Goal: Contribute content: Add original content to the website for others to see

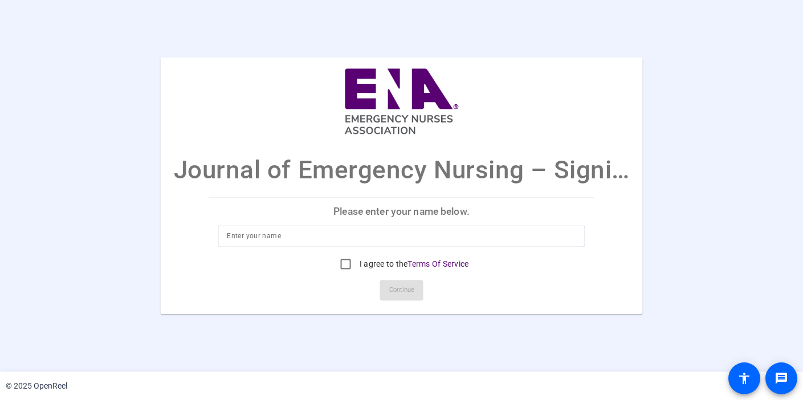
click at [266, 238] on input at bounding box center [401, 237] width 349 height 14
type input "[PERSON_NAME]"
click at [342, 259] on input "I agree to the Terms Of Service" at bounding box center [346, 264] width 23 height 23
checkbox input "true"
click at [396, 289] on span "Continue" at bounding box center [401, 290] width 25 height 17
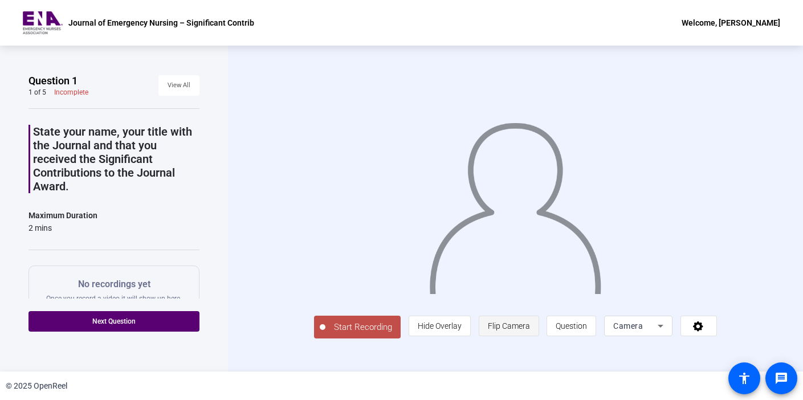
click at [530, 331] on span "Flip Camera" at bounding box center [509, 326] width 42 height 9
click at [664, 328] on icon at bounding box center [661, 326] width 6 height 3
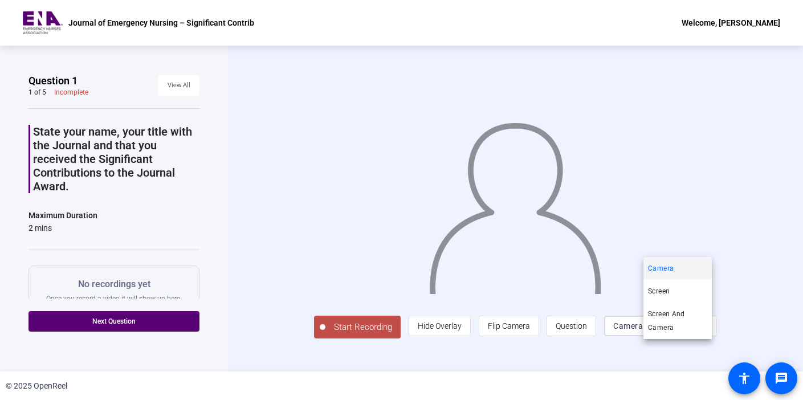
click at [700, 350] on div at bounding box center [401, 200] width 803 height 400
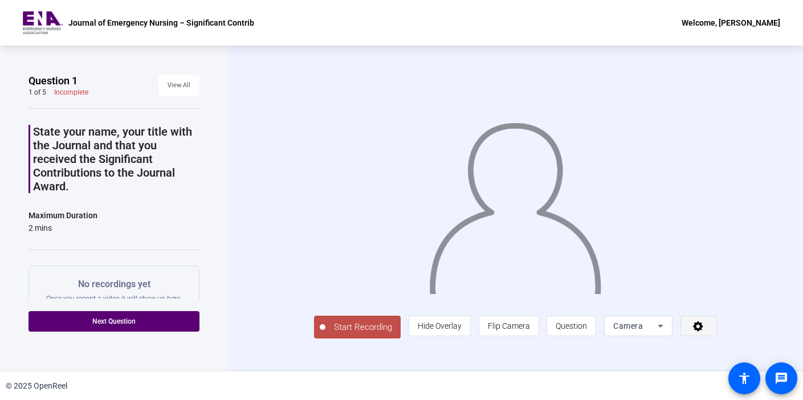
click at [704, 332] on icon at bounding box center [698, 327] width 10 height 10
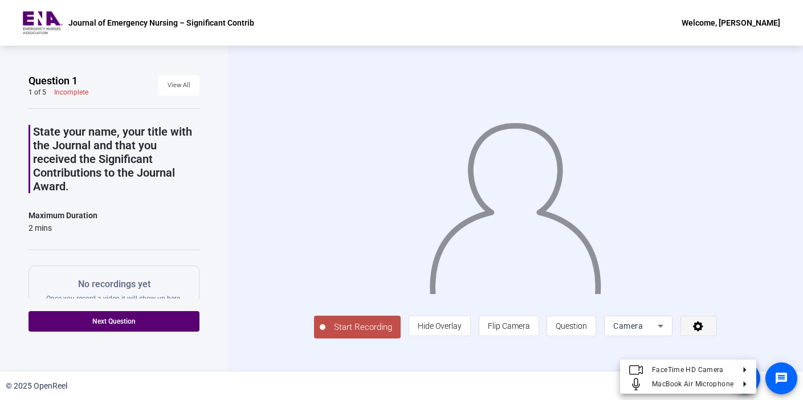
click at [736, 349] on div at bounding box center [401, 200] width 803 height 400
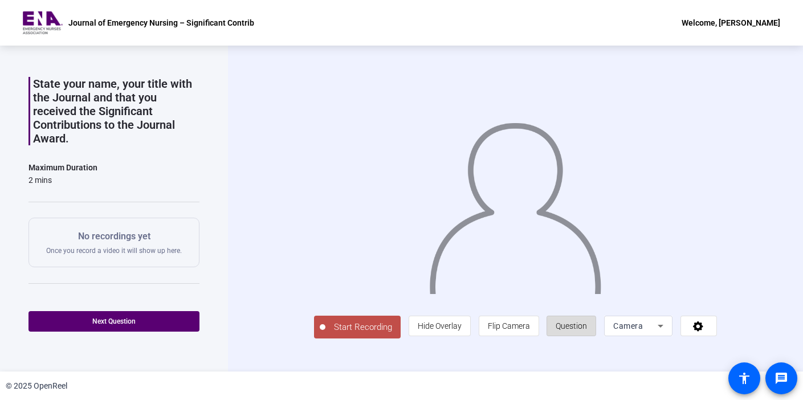
click at [587, 331] on span "Question" at bounding box center [571, 326] width 31 height 9
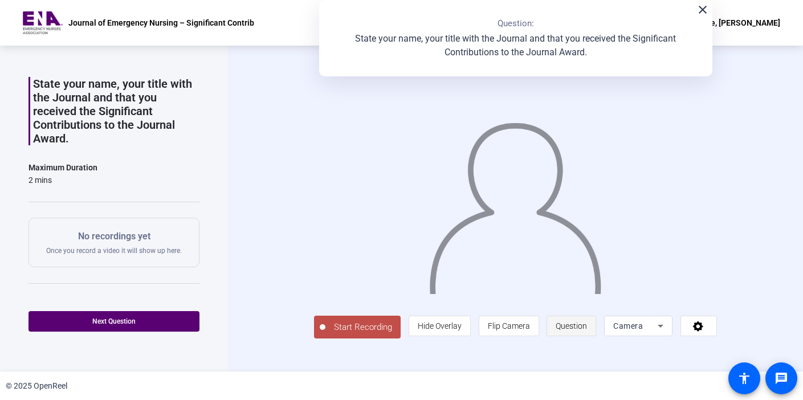
click at [587, 331] on span "Question" at bounding box center [571, 326] width 31 height 9
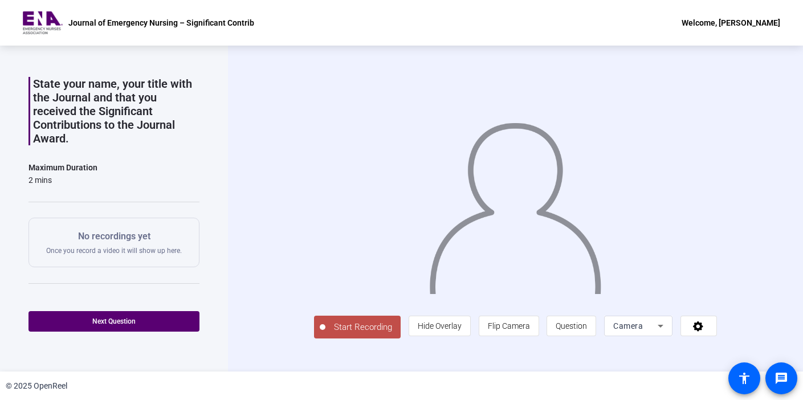
click at [326, 334] on span "Start Recording" at bounding box center [363, 327] width 75 height 13
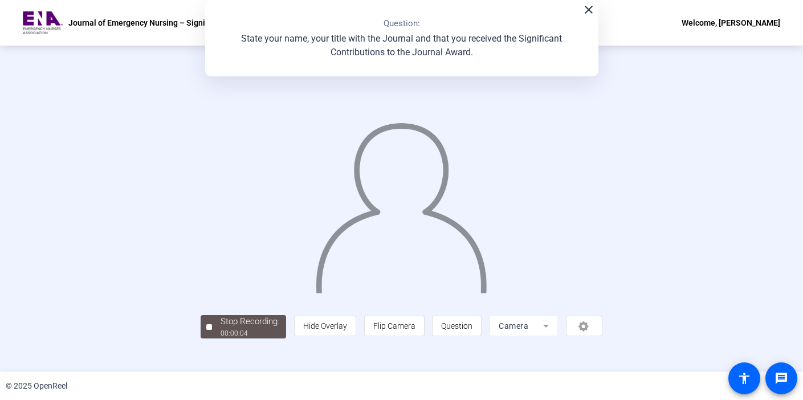
click at [590, 18] on div "close Question: State your name, your title with the Journal and that you recei…" at bounding box center [401, 38] width 393 height 76
click at [590, 14] on mat-icon "close" at bounding box center [589, 10] width 14 height 14
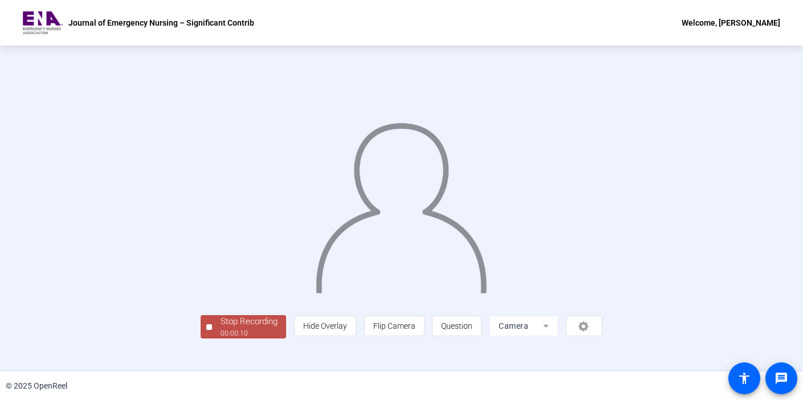
scroll to position [42, 0]
click at [221, 328] on div "Stop Recording" at bounding box center [249, 321] width 57 height 13
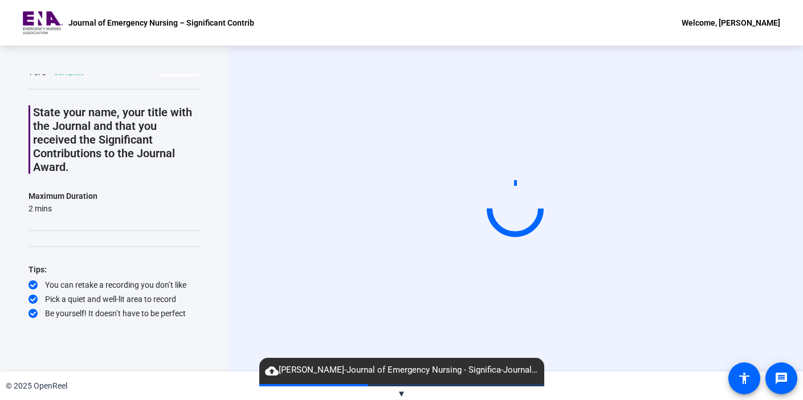
scroll to position [0, 0]
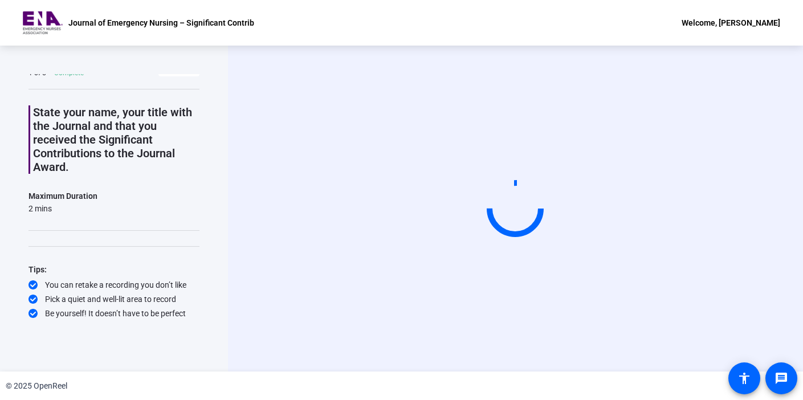
click at [418, 267] on div "Start Recording" at bounding box center [515, 209] width 575 height 326
click at [718, 258] on div "Start Recording" at bounding box center [515, 209] width 575 height 326
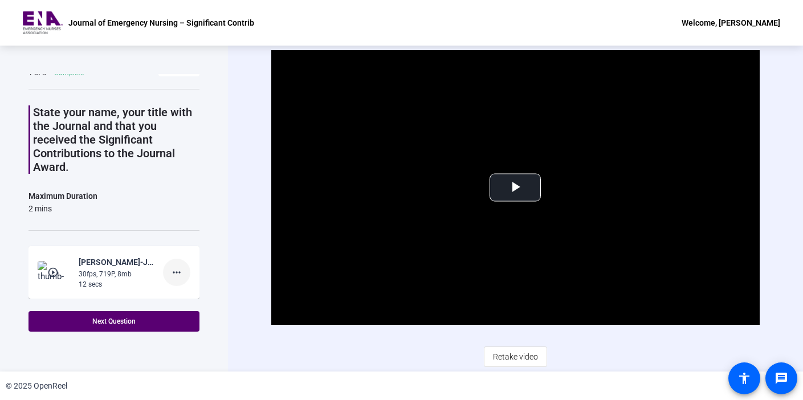
click at [172, 267] on mat-icon "more_horiz" at bounding box center [177, 273] width 14 height 14
click at [181, 294] on span "Delete clip" at bounding box center [191, 297] width 46 height 14
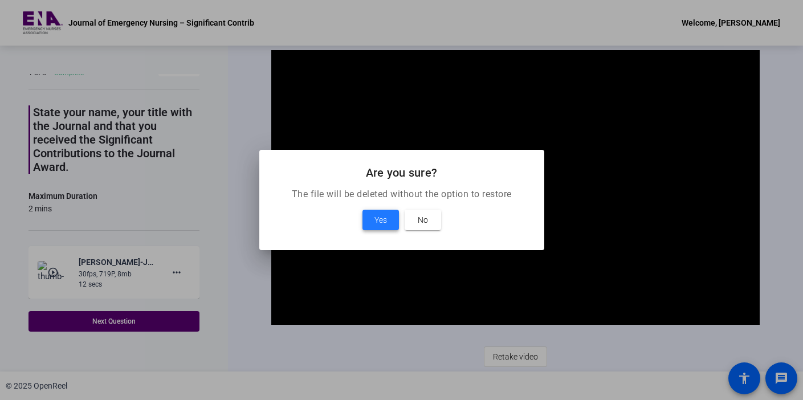
click at [371, 220] on span at bounding box center [381, 219] width 36 height 27
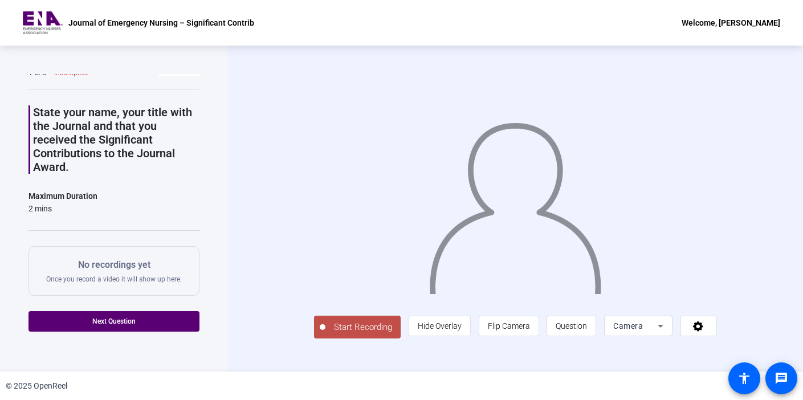
click at [326, 334] on span "Start Recording" at bounding box center [363, 327] width 75 height 13
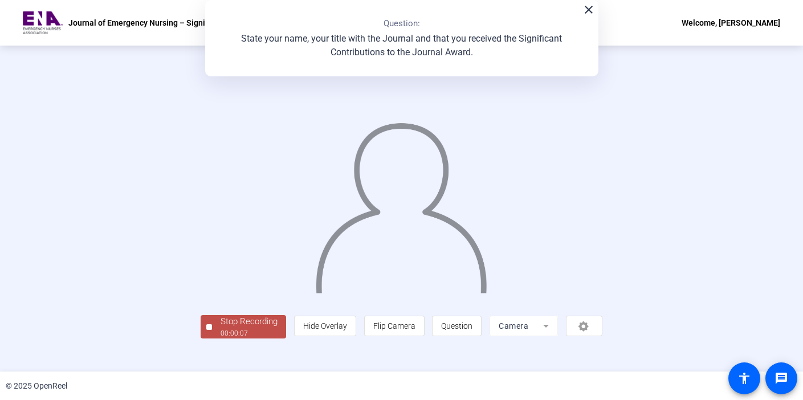
click at [489, 221] on img at bounding box center [402, 203] width 174 height 181
click at [201, 155] on div at bounding box center [402, 192] width 402 height 226
click at [221, 328] on div "Stop Recording" at bounding box center [249, 321] width 57 height 13
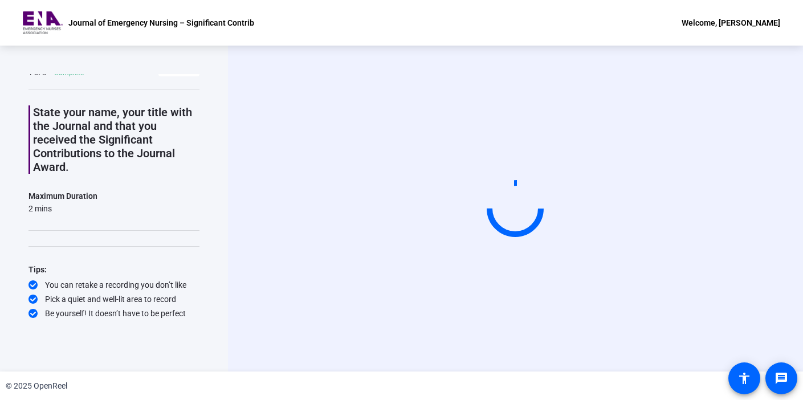
scroll to position [0, 0]
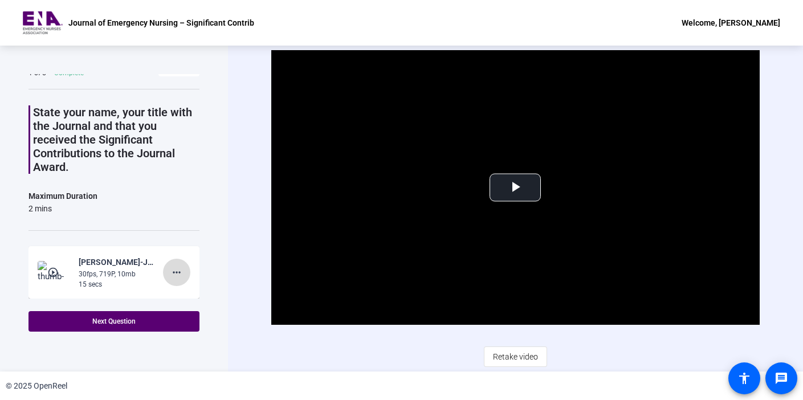
click at [171, 270] on mat-icon "more_horiz" at bounding box center [177, 273] width 14 height 14
click at [180, 293] on span "Delete clip" at bounding box center [191, 297] width 46 height 14
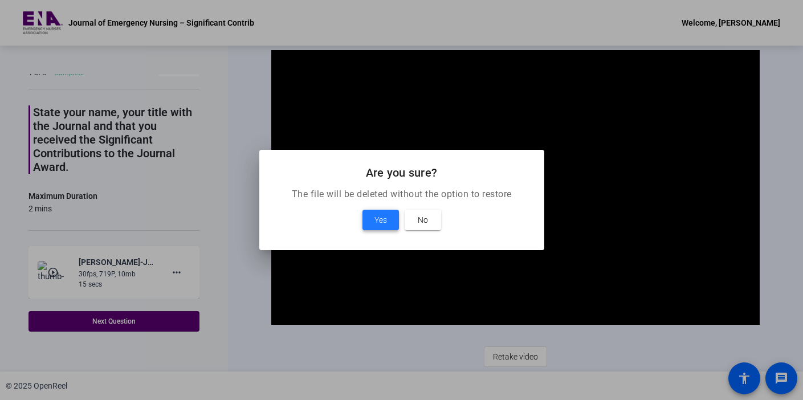
click at [375, 219] on span "Yes" at bounding box center [381, 220] width 13 height 14
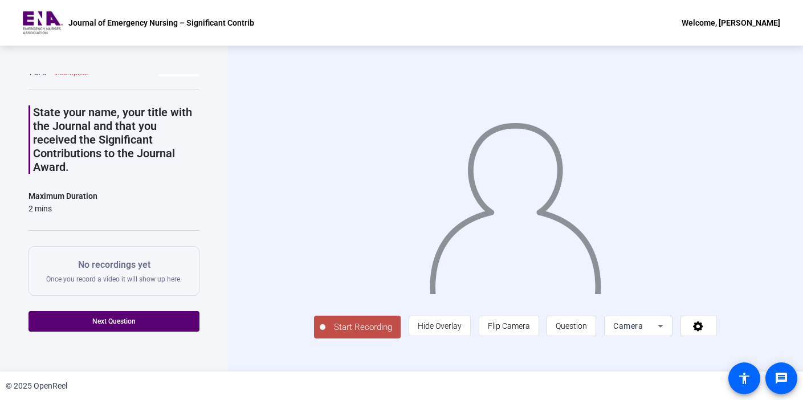
click at [326, 334] on span "Start Recording" at bounding box center [363, 327] width 75 height 13
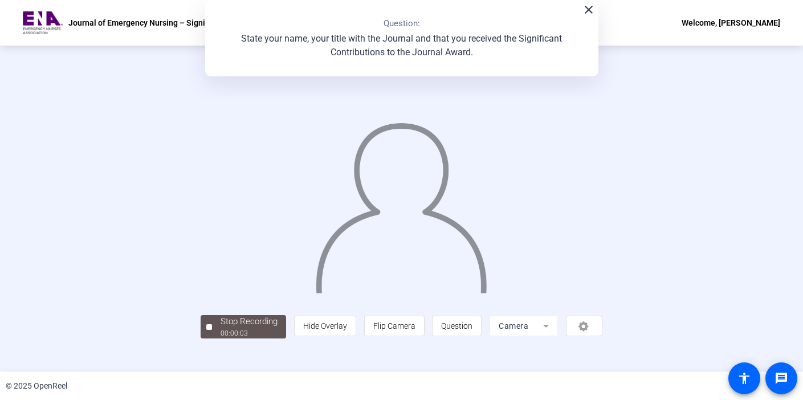
scroll to position [42, 0]
click at [221, 328] on div "Stop Recording" at bounding box center [249, 321] width 57 height 13
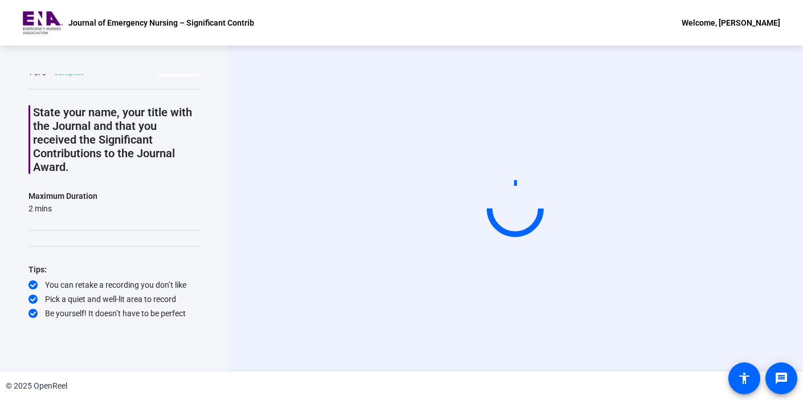
scroll to position [0, 0]
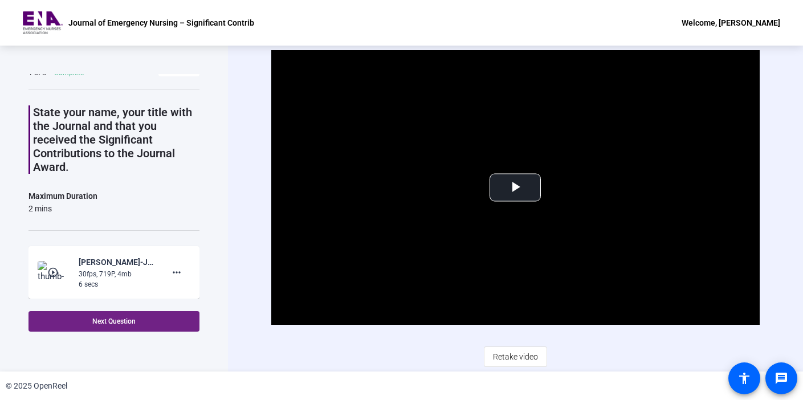
click at [121, 320] on span "Next Question" at bounding box center [113, 322] width 43 height 8
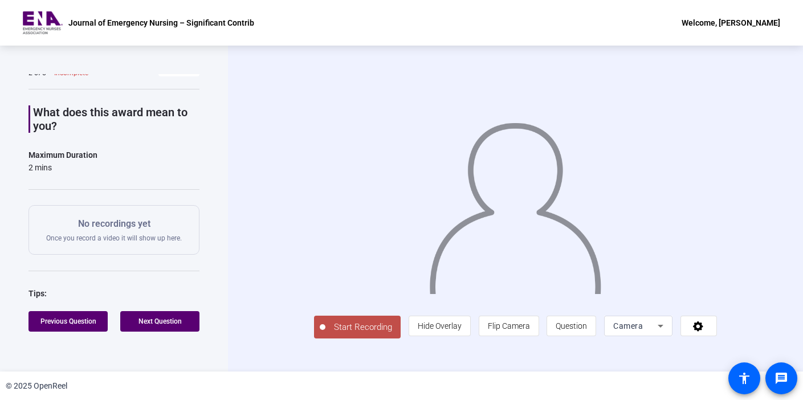
click at [326, 334] on span "Start Recording" at bounding box center [363, 327] width 75 height 13
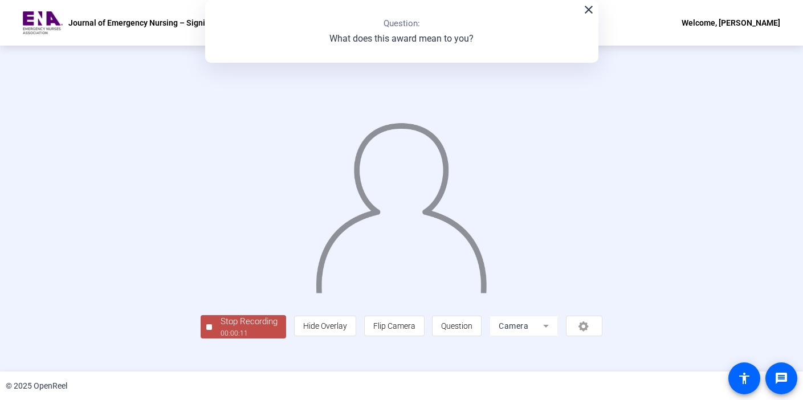
scroll to position [42, 0]
click at [221, 339] on div "00:00:25" at bounding box center [249, 333] width 57 height 10
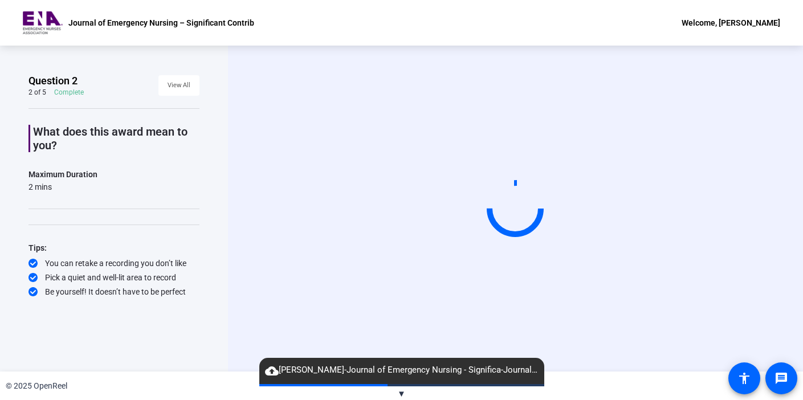
scroll to position [0, 0]
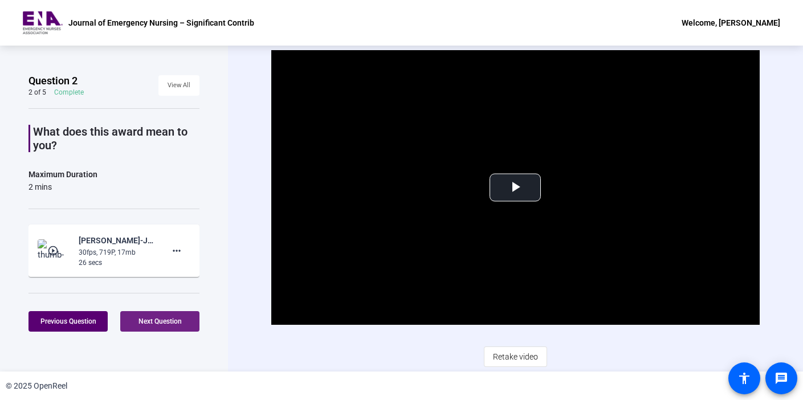
click at [160, 319] on span "Next Question" at bounding box center [160, 322] width 43 height 8
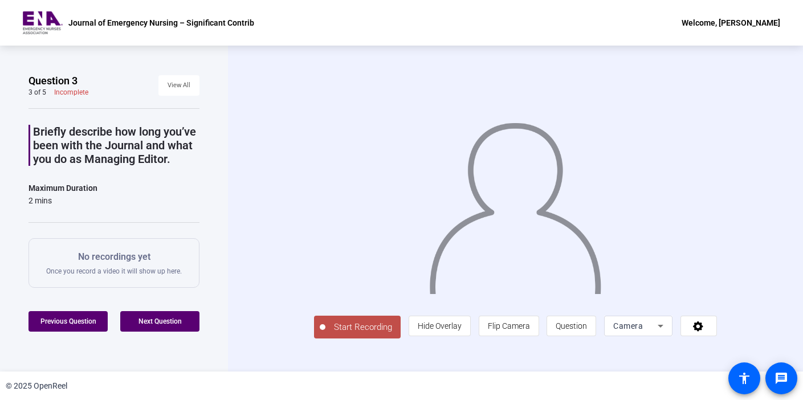
click at [326, 334] on span "Start Recording" at bounding box center [363, 327] width 75 height 13
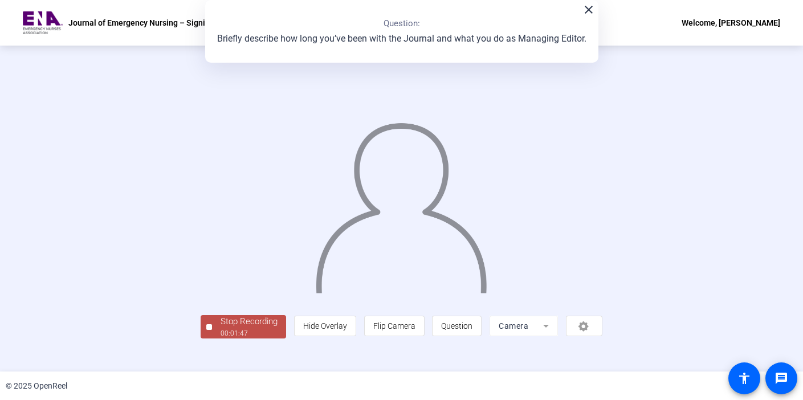
scroll to position [42, 0]
click at [221, 328] on div "Stop Recording" at bounding box center [249, 321] width 57 height 13
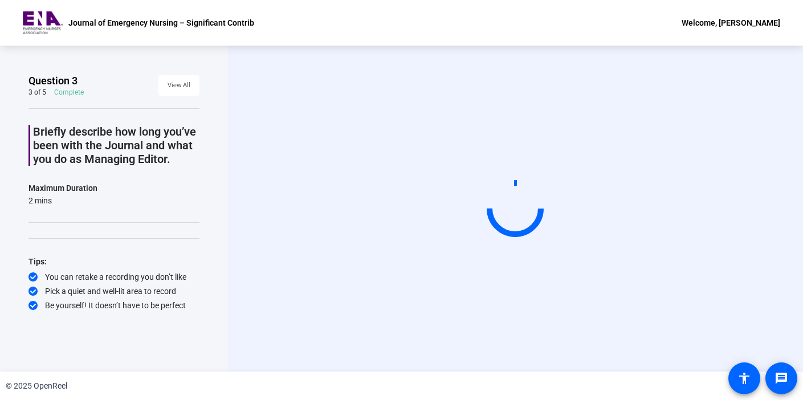
scroll to position [0, 0]
click at [262, 242] on div "Start Recording" at bounding box center [515, 209] width 575 height 326
click at [339, 275] on div "Start Recording" at bounding box center [515, 209] width 575 height 326
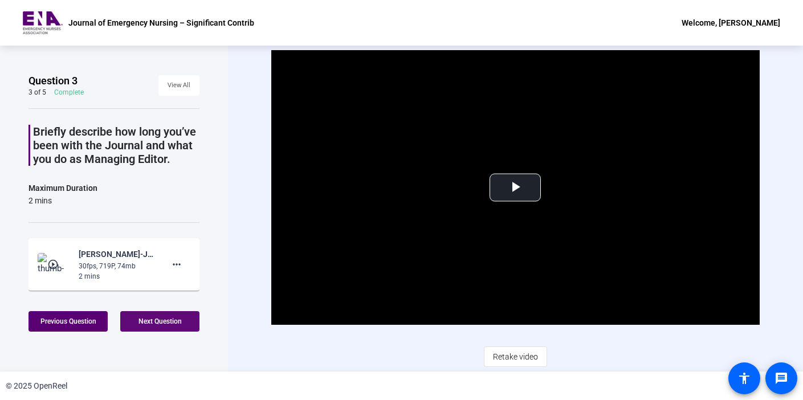
click at [164, 320] on span "Next Question" at bounding box center [160, 322] width 43 height 8
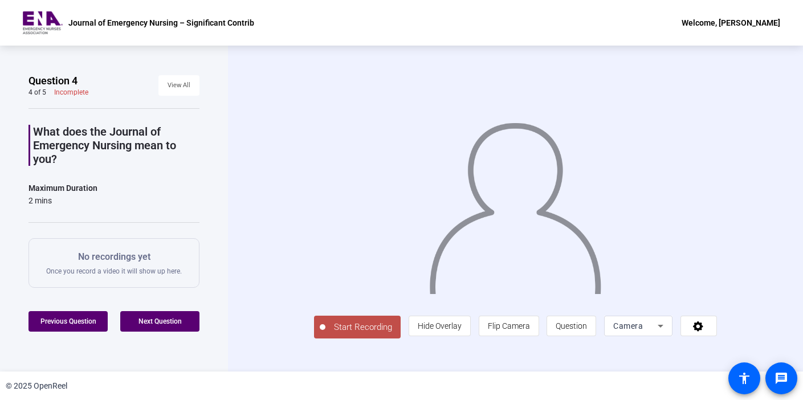
click at [326, 334] on span "Start Recording" at bounding box center [363, 327] width 75 height 13
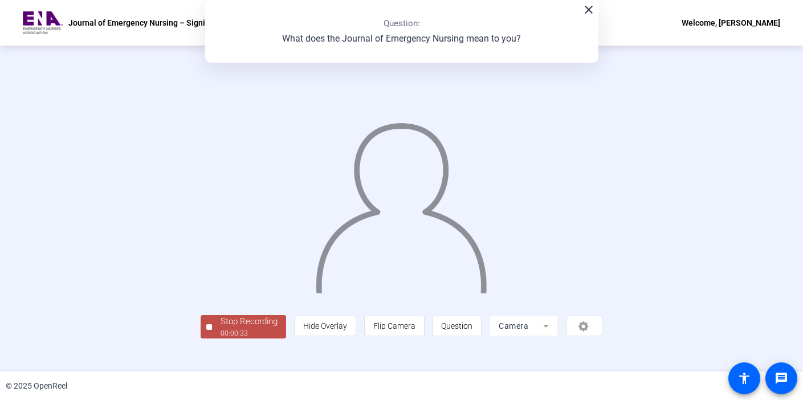
scroll to position [42, 0]
click at [221, 328] on div "Stop Recording" at bounding box center [249, 321] width 57 height 13
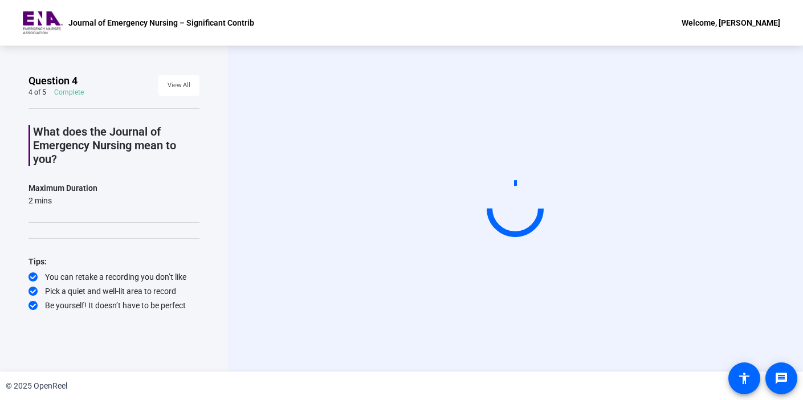
scroll to position [0, 0]
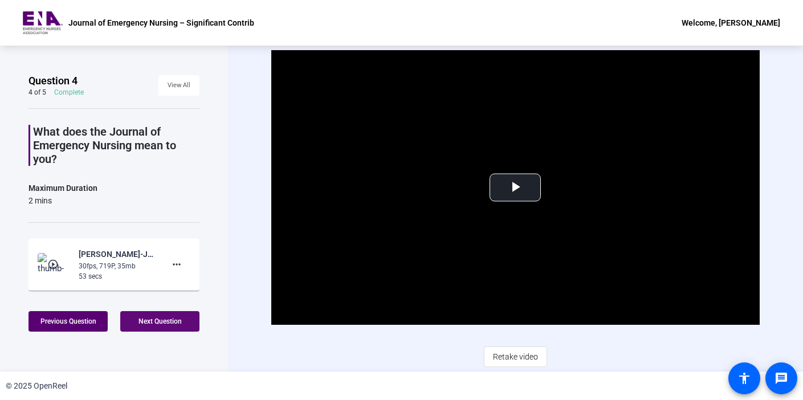
click at [156, 320] on span "Next Question" at bounding box center [160, 322] width 43 height 8
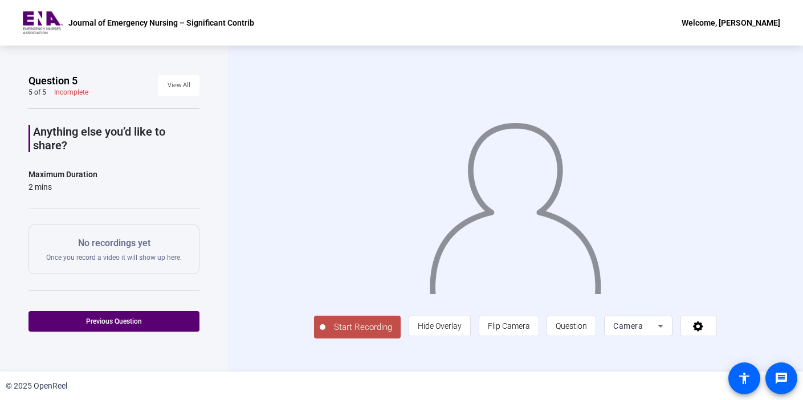
click at [326, 334] on span "Start Recording" at bounding box center [363, 327] width 75 height 13
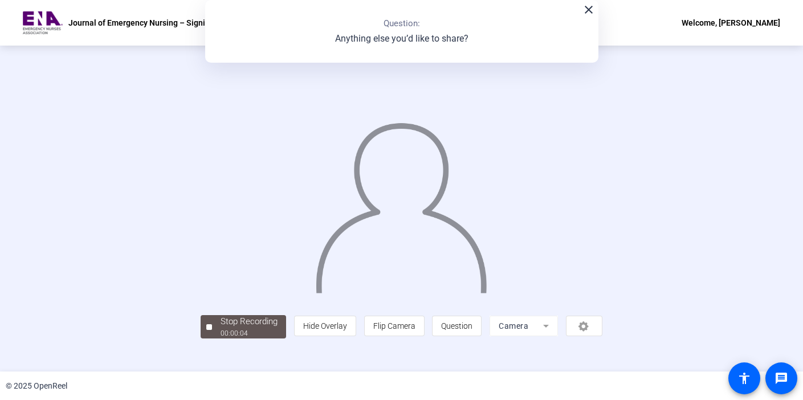
scroll to position [42, 0]
click at [221, 339] on div "00:00:05" at bounding box center [249, 333] width 57 height 10
click at [221, 328] on div "Stop Recording" at bounding box center [249, 321] width 57 height 13
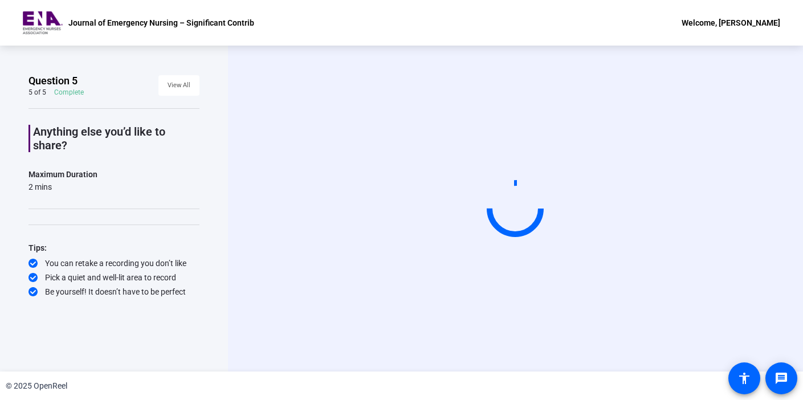
scroll to position [0, 0]
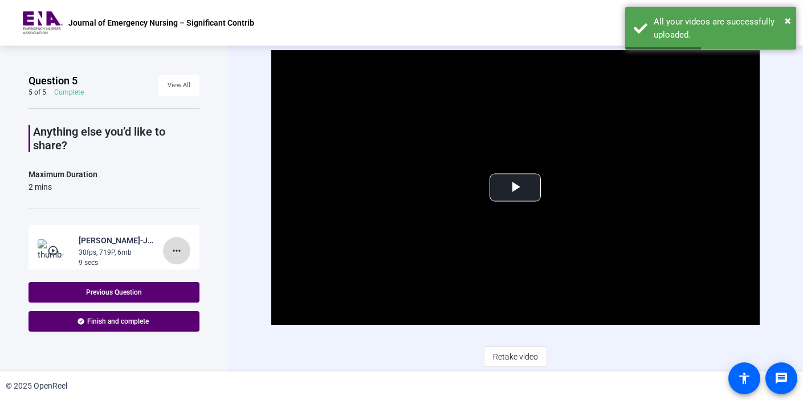
click at [170, 254] on mat-icon "more_horiz" at bounding box center [177, 251] width 14 height 14
click at [176, 272] on span "Delete clip" at bounding box center [191, 275] width 46 height 14
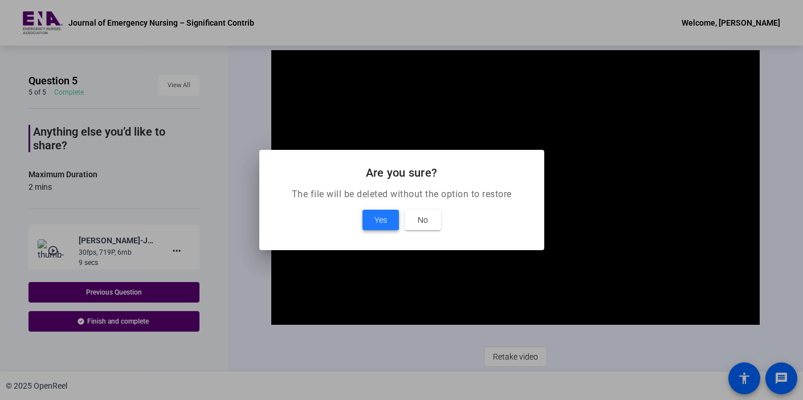
click at [371, 220] on span at bounding box center [381, 219] width 36 height 27
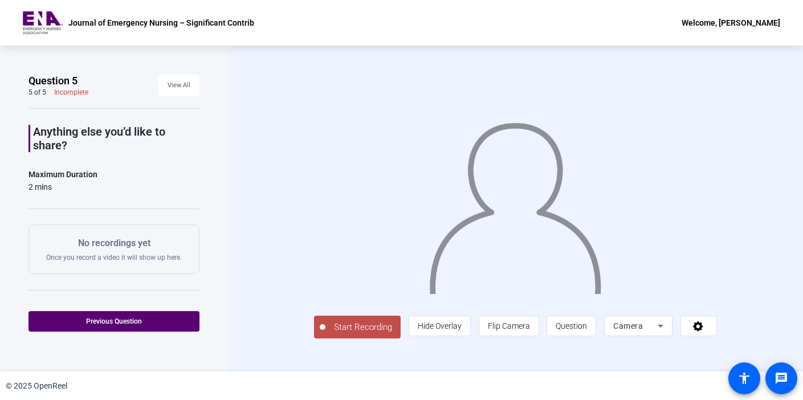
click at [326, 334] on span "Start Recording" at bounding box center [363, 327] width 75 height 13
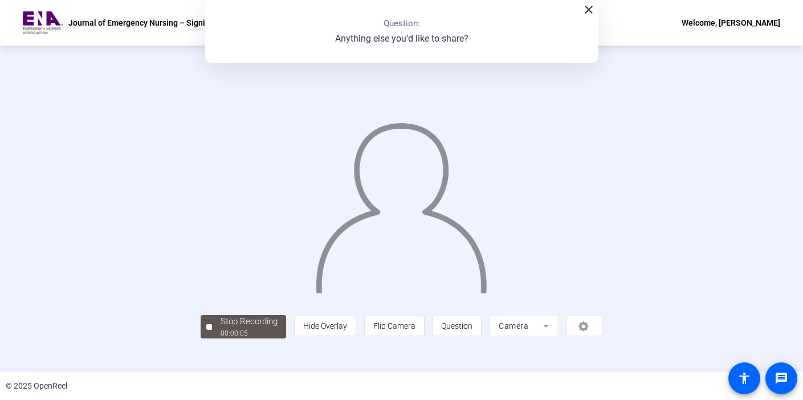
scroll to position [42, 0]
click at [221, 339] on div "00:00:06" at bounding box center [249, 333] width 57 height 10
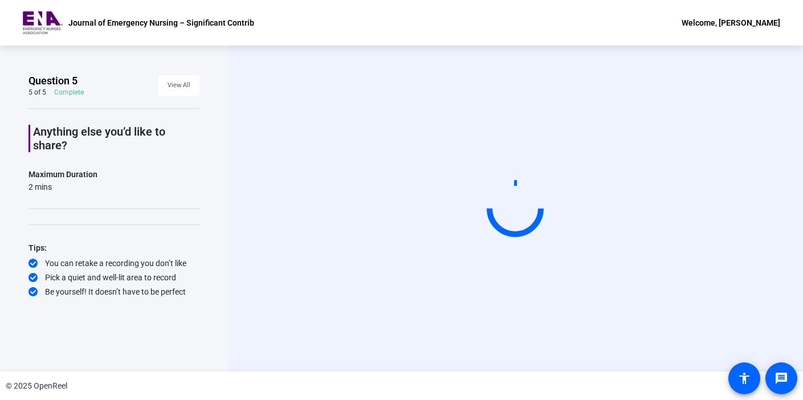
scroll to position [0, 0]
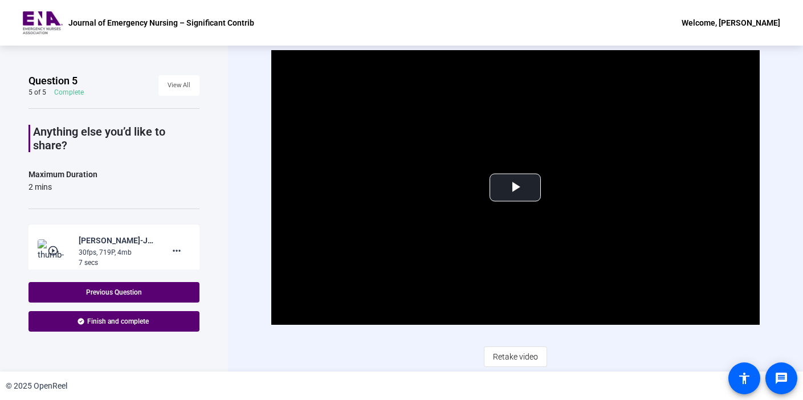
click at [223, 238] on div "Question 5 5 of 5 Complete View All Anything else you’d like to share? Maximum …" at bounding box center [114, 209] width 228 height 326
click at [515, 188] on span "Video Player" at bounding box center [515, 188] width 0 height 0
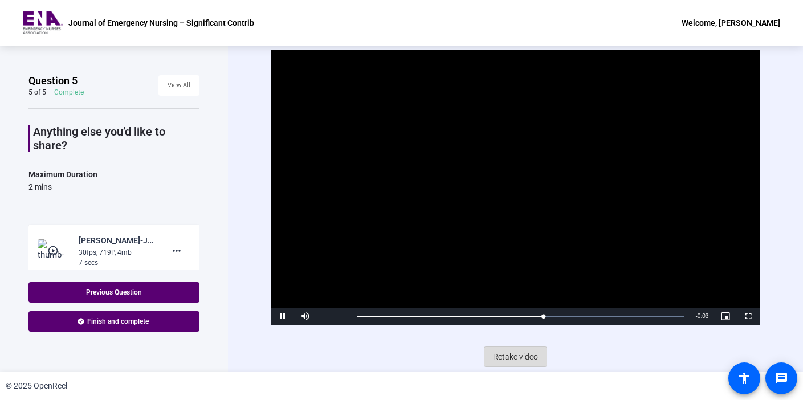
click at [516, 356] on span "Retake video" at bounding box center [515, 357] width 45 height 22
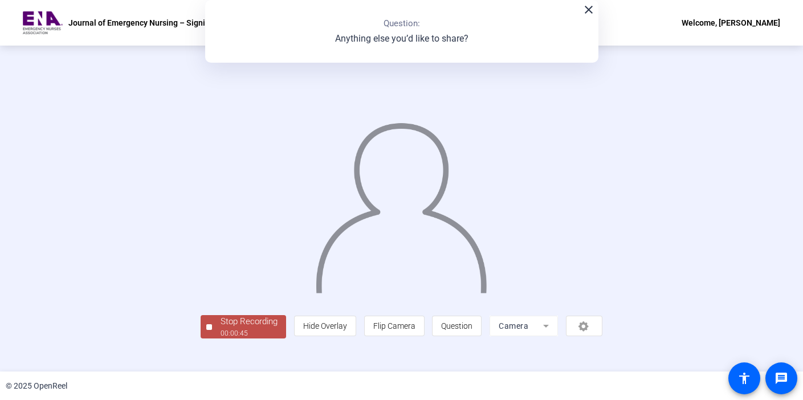
scroll to position [42, 0]
click at [221, 339] on div "00:00:45" at bounding box center [249, 333] width 57 height 10
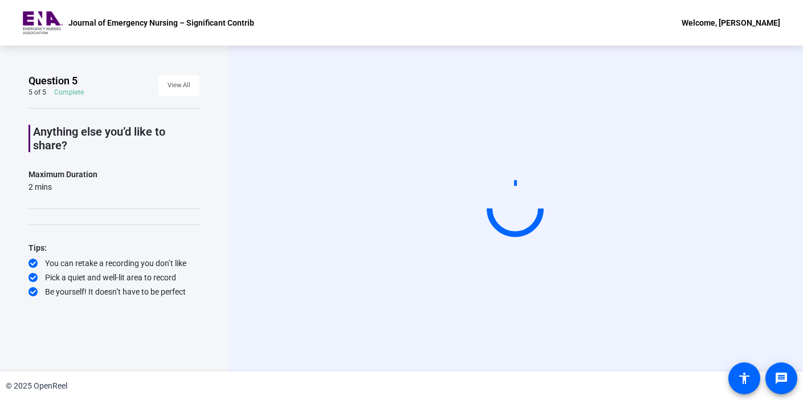
scroll to position [0, 0]
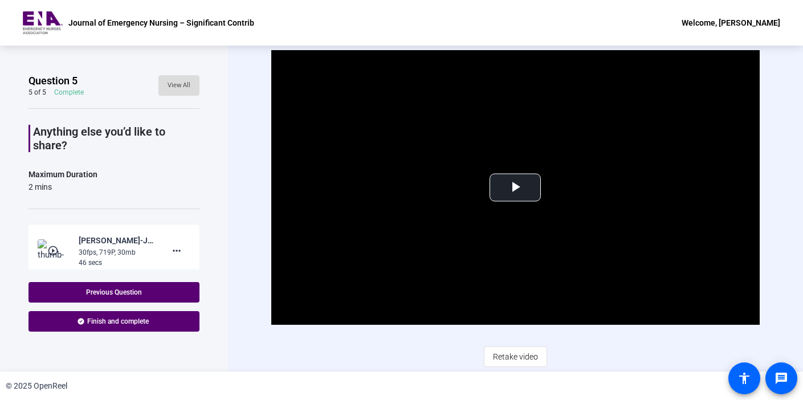
click at [176, 85] on span "View All" at bounding box center [179, 85] width 23 height 17
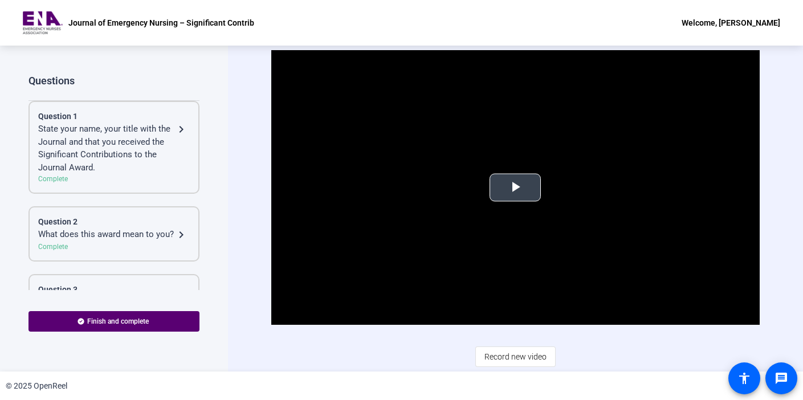
click at [515, 188] on span "Video Player" at bounding box center [515, 188] width 0 height 0
click at [96, 149] on div "State your name, your title with the Journal and that you received the Signific…" at bounding box center [106, 148] width 136 height 51
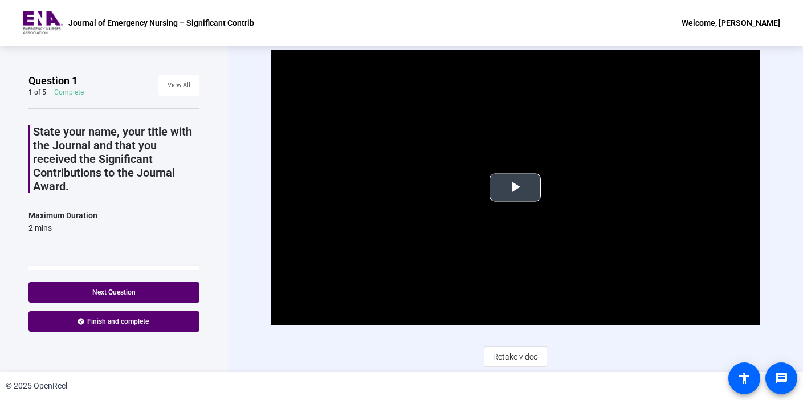
click at [515, 188] on span "Video Player" at bounding box center [515, 188] width 0 height 0
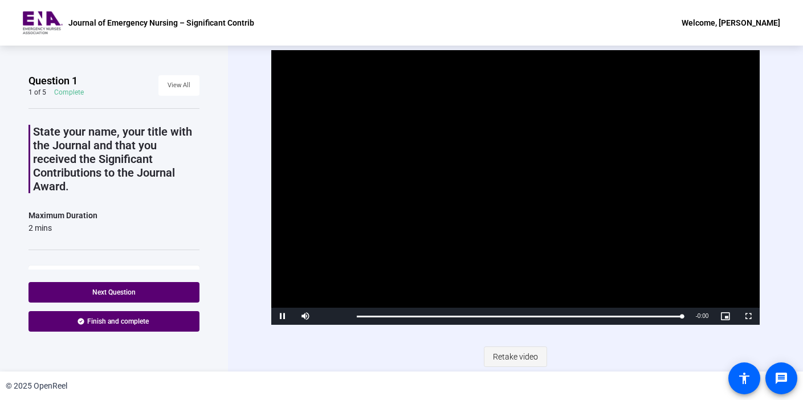
click at [510, 356] on span "Retake video" at bounding box center [515, 357] width 45 height 22
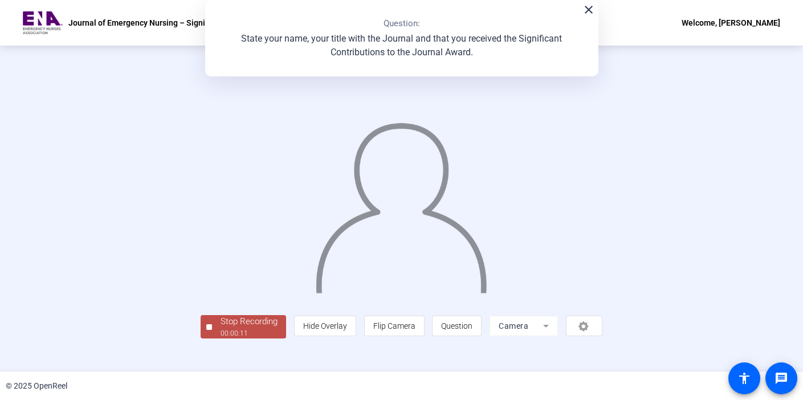
scroll to position [42, 0]
click at [221, 328] on div "Stop Recording" at bounding box center [249, 321] width 57 height 13
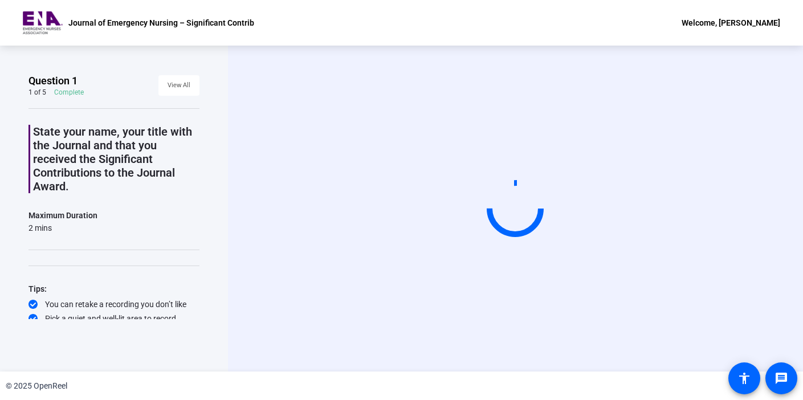
scroll to position [0, 0]
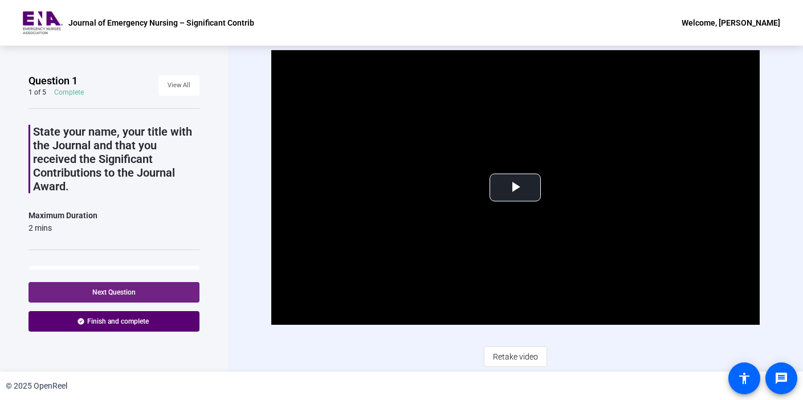
click at [112, 289] on span "Next Question" at bounding box center [113, 293] width 43 height 8
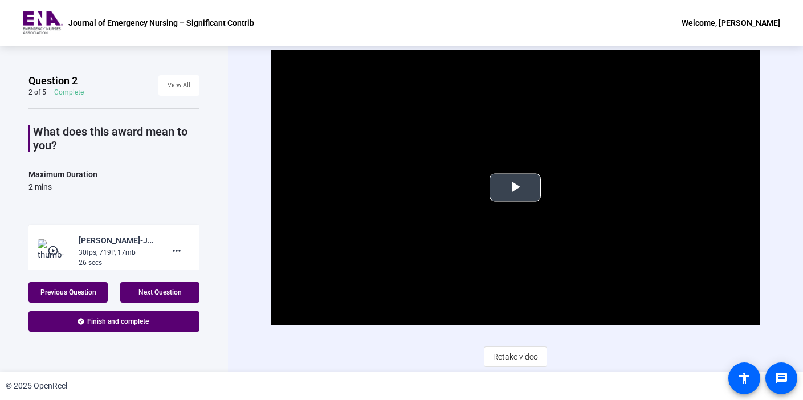
click at [515, 188] on span "Video Player" at bounding box center [515, 188] width 0 height 0
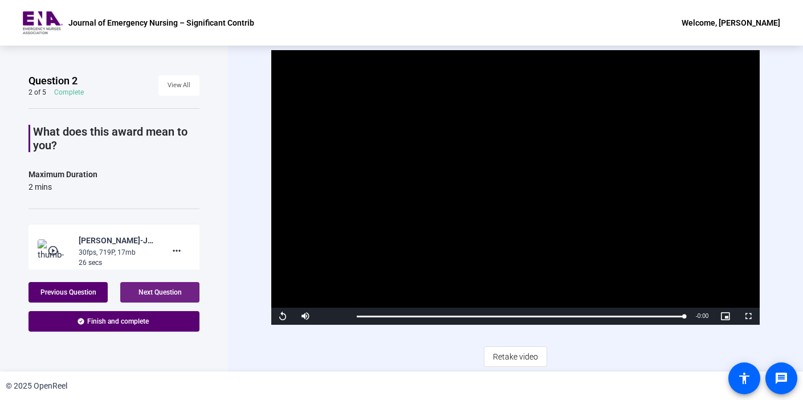
click at [150, 290] on span "Next Question" at bounding box center [160, 293] width 43 height 8
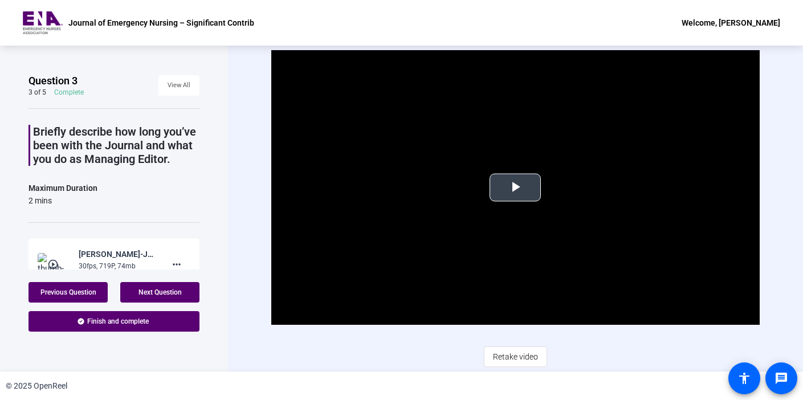
click at [515, 188] on span "Video Player" at bounding box center [515, 188] width 0 height 0
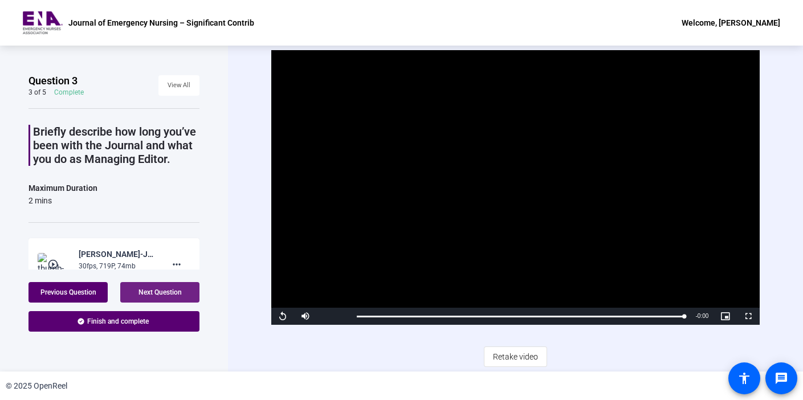
click at [149, 287] on span at bounding box center [159, 292] width 79 height 27
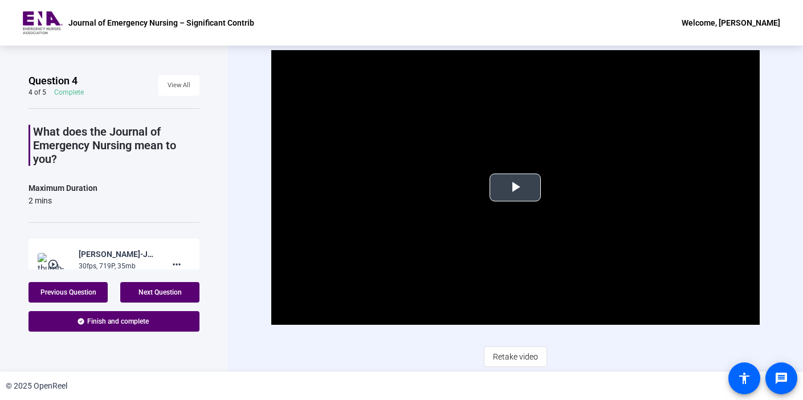
click at [515, 188] on span "Video Player" at bounding box center [515, 188] width 0 height 0
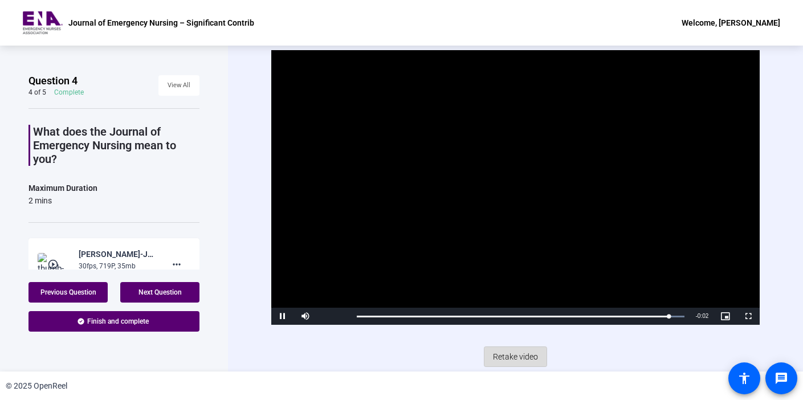
click at [511, 357] on span "Retake video" at bounding box center [515, 357] width 45 height 22
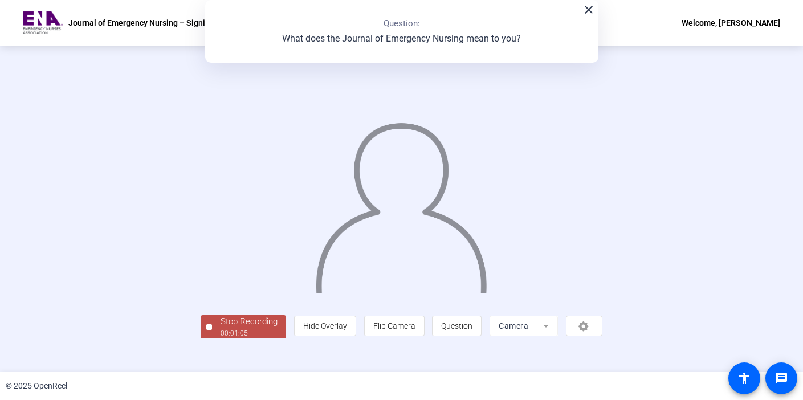
scroll to position [42, 0]
click at [221, 328] on div "Stop Recording" at bounding box center [249, 321] width 57 height 13
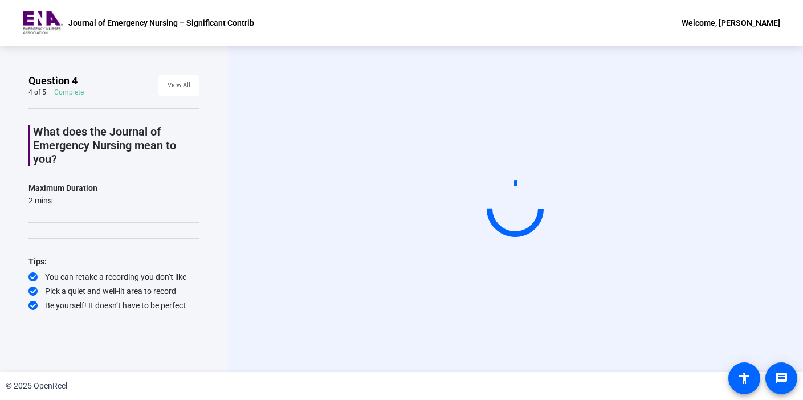
scroll to position [0, 0]
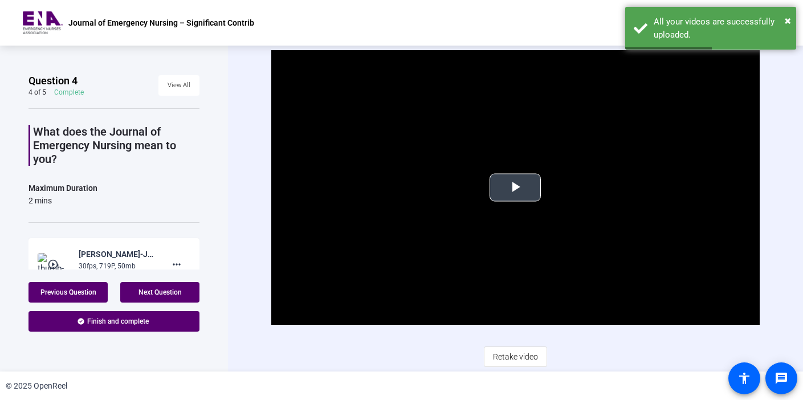
click at [515, 188] on span "Video Player" at bounding box center [515, 188] width 0 height 0
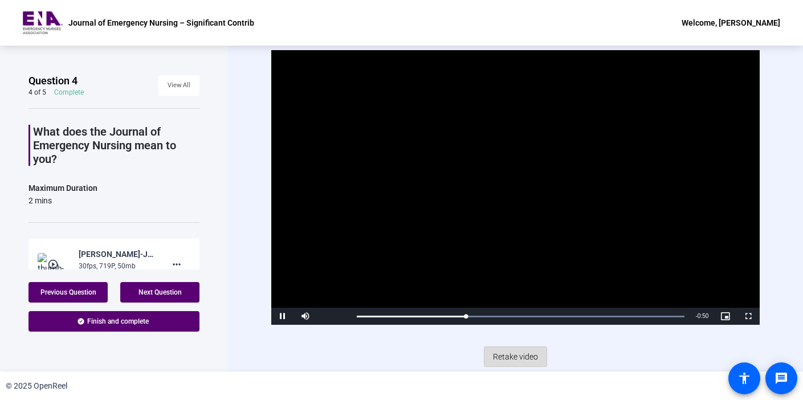
click at [502, 354] on span "Retake video" at bounding box center [515, 357] width 45 height 22
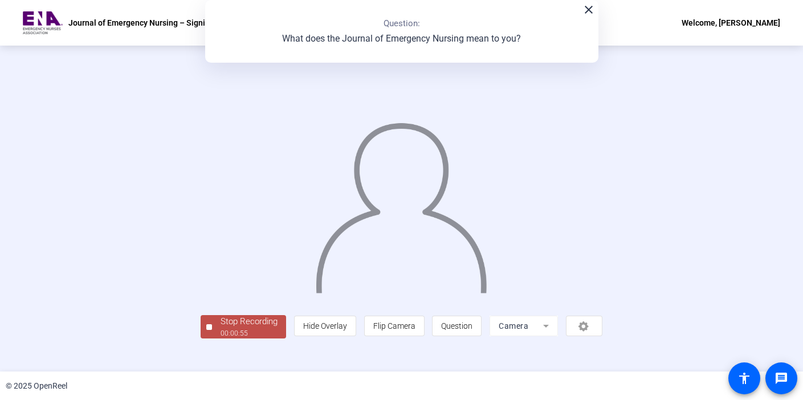
scroll to position [42, 0]
click at [221, 328] on div "Stop Recording" at bounding box center [249, 321] width 57 height 13
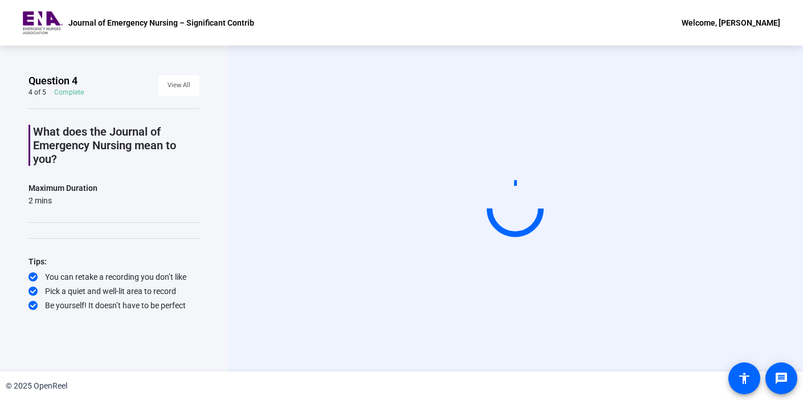
scroll to position [0, 0]
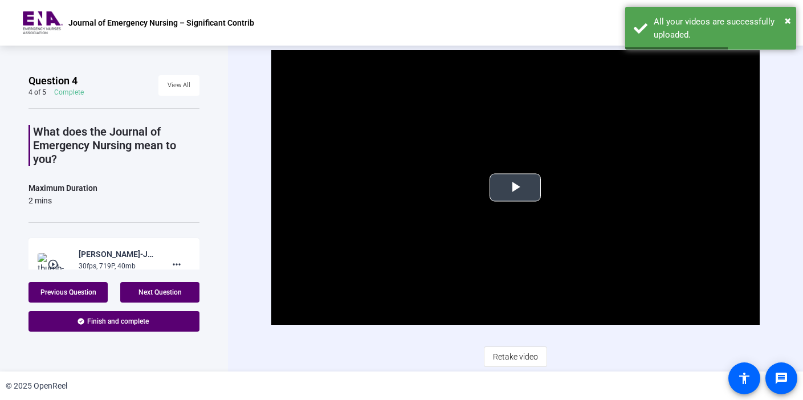
click at [515, 188] on span "Video Player" at bounding box center [515, 188] width 0 height 0
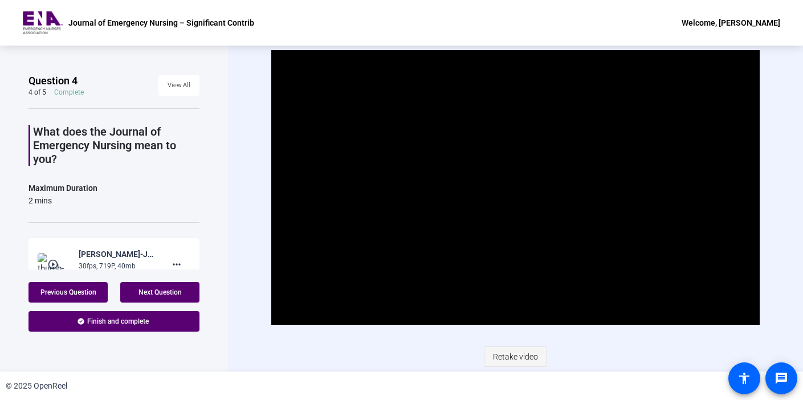
click at [509, 355] on span "Retake video" at bounding box center [515, 357] width 45 height 22
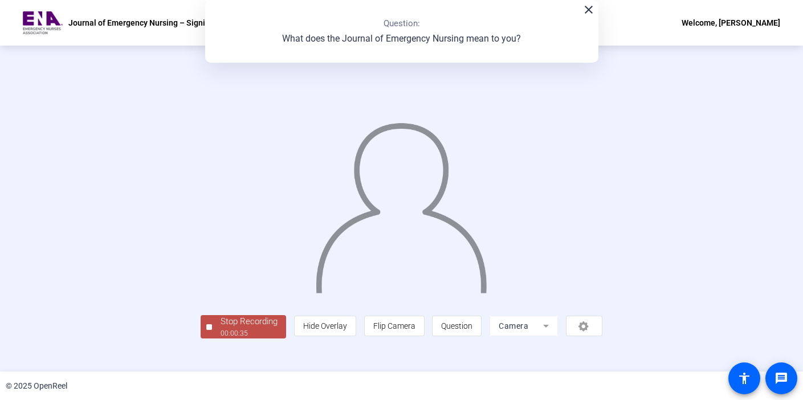
scroll to position [42, 0]
click at [221, 339] on div "00:00:37" at bounding box center [249, 333] width 57 height 10
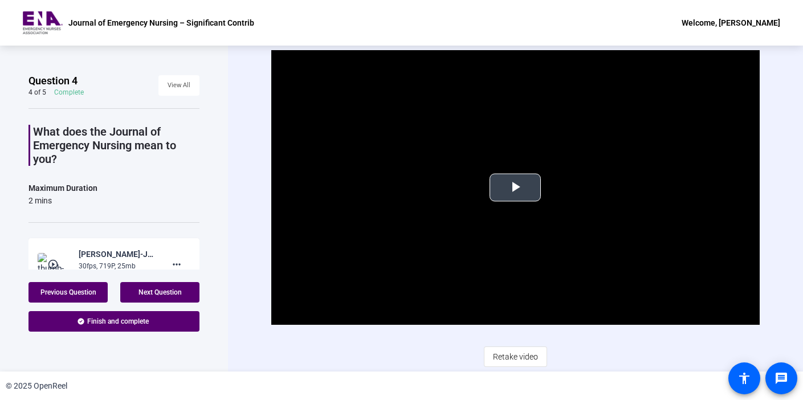
scroll to position [0, 0]
click at [510, 354] on span "Retake video" at bounding box center [515, 357] width 45 height 22
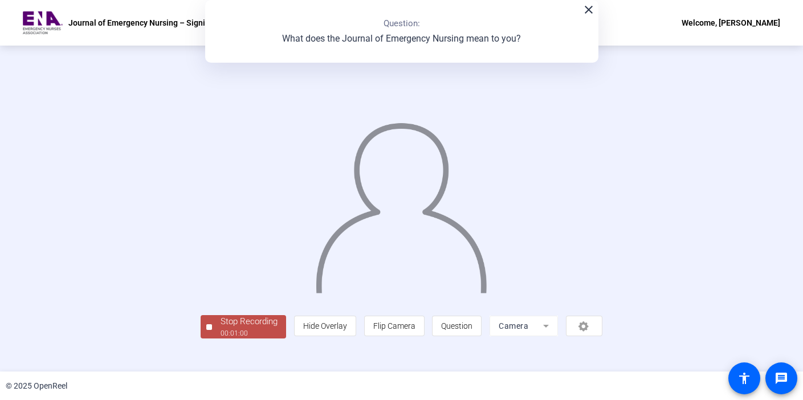
scroll to position [42, 0]
click at [221, 328] on div "Stop Recording" at bounding box center [249, 321] width 57 height 13
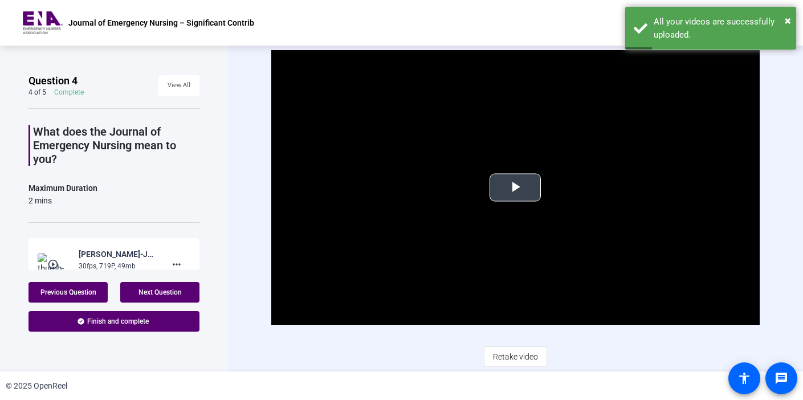
click at [515, 188] on span "Video Player" at bounding box center [515, 188] width 0 height 0
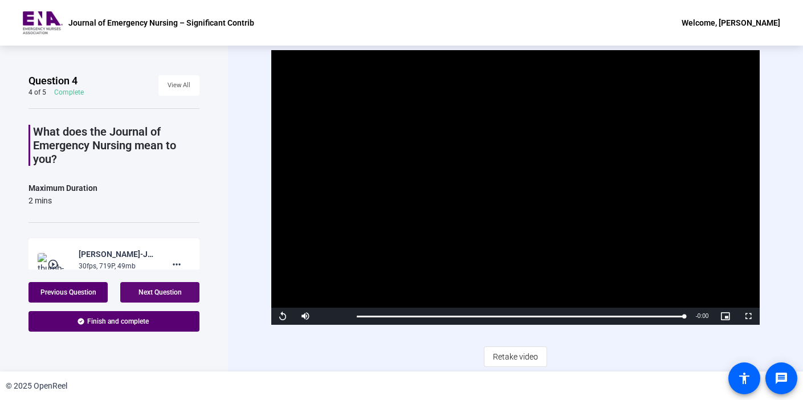
click at [161, 291] on span "Next Question" at bounding box center [160, 293] width 43 height 8
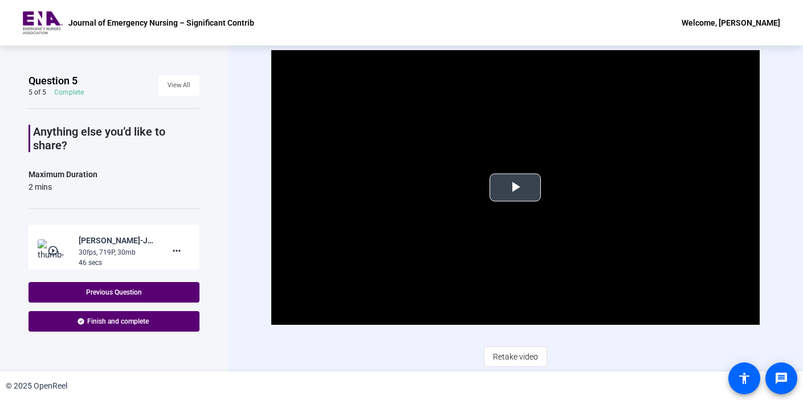
click at [515, 188] on span "Video Player" at bounding box center [515, 188] width 0 height 0
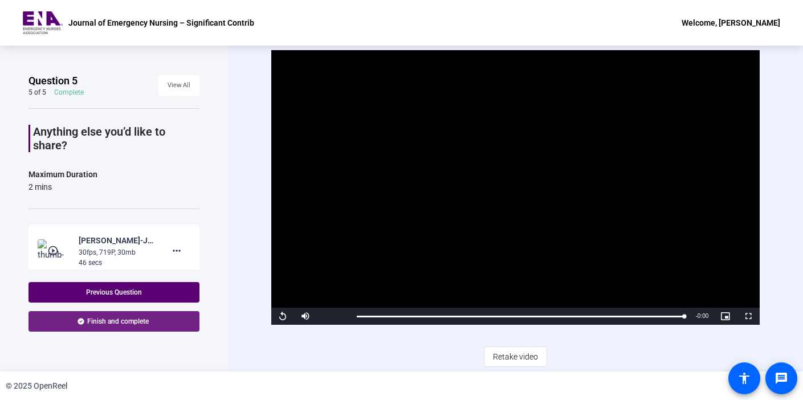
click at [120, 322] on span "Finish and complete" at bounding box center [118, 321] width 62 height 9
